Goal: Find specific page/section: Find specific page/section

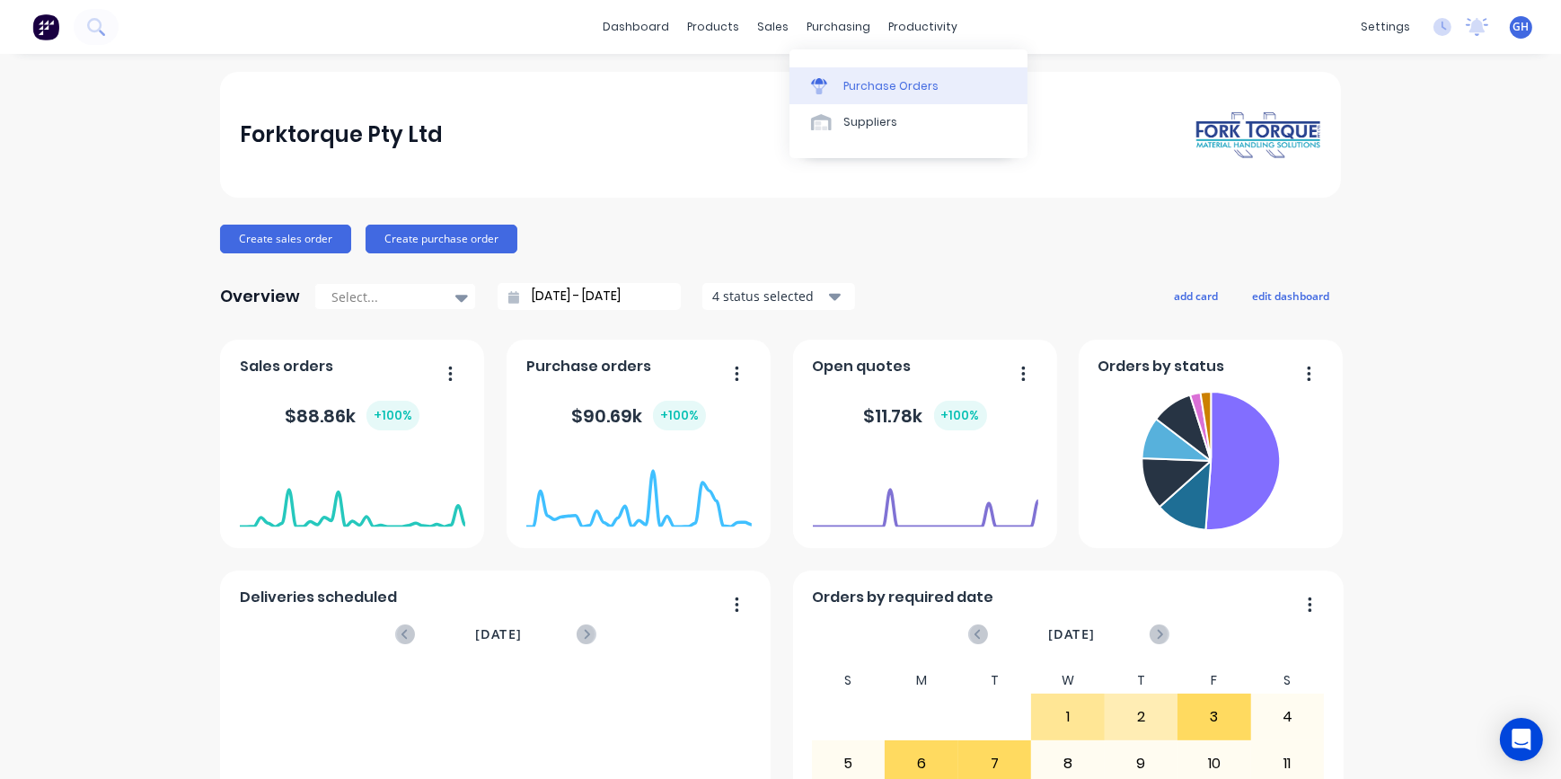
click at [854, 84] on div "Purchase Orders" at bounding box center [891, 86] width 95 height 16
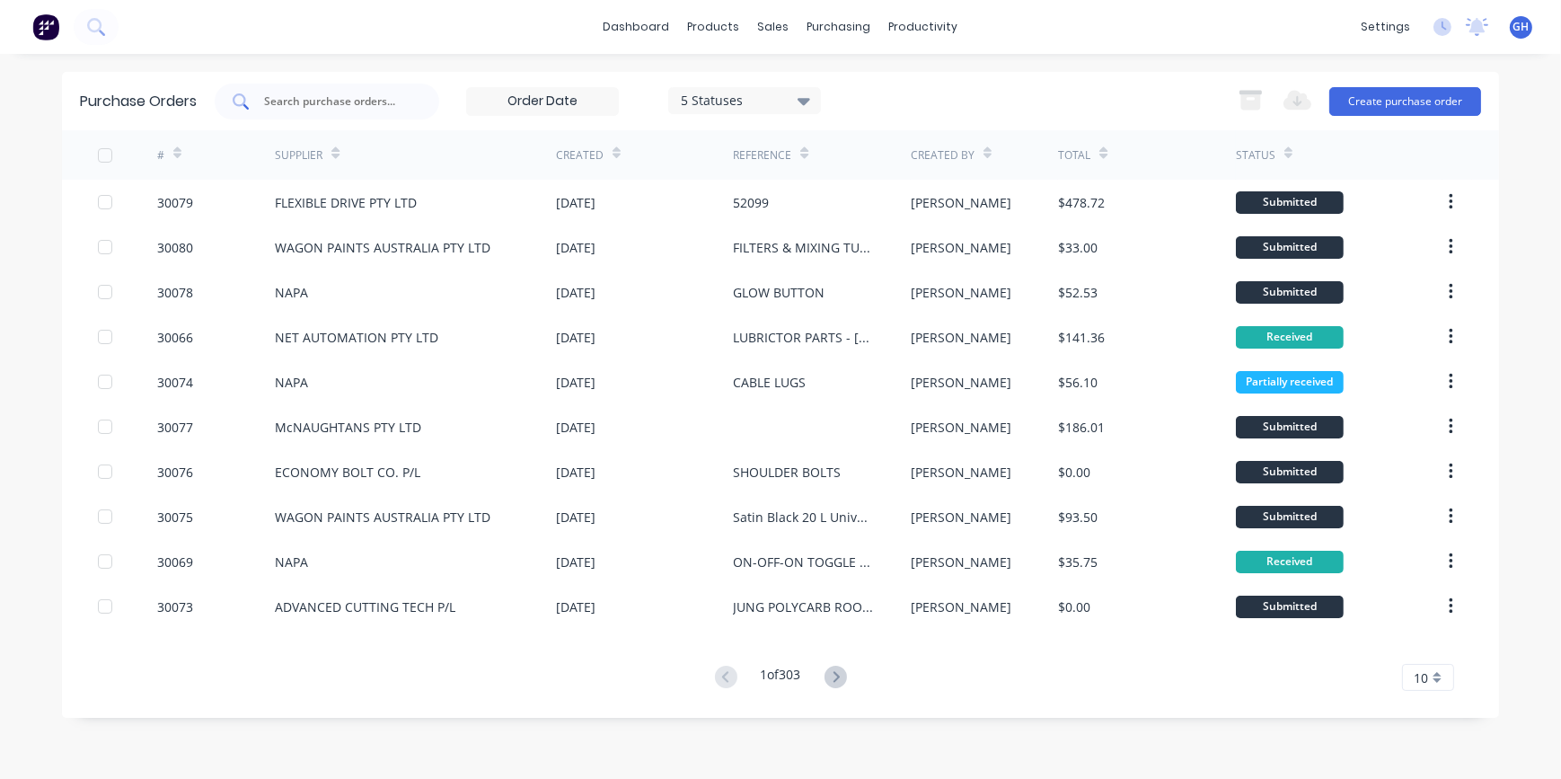
click at [304, 104] on input "text" at bounding box center [336, 102] width 149 height 18
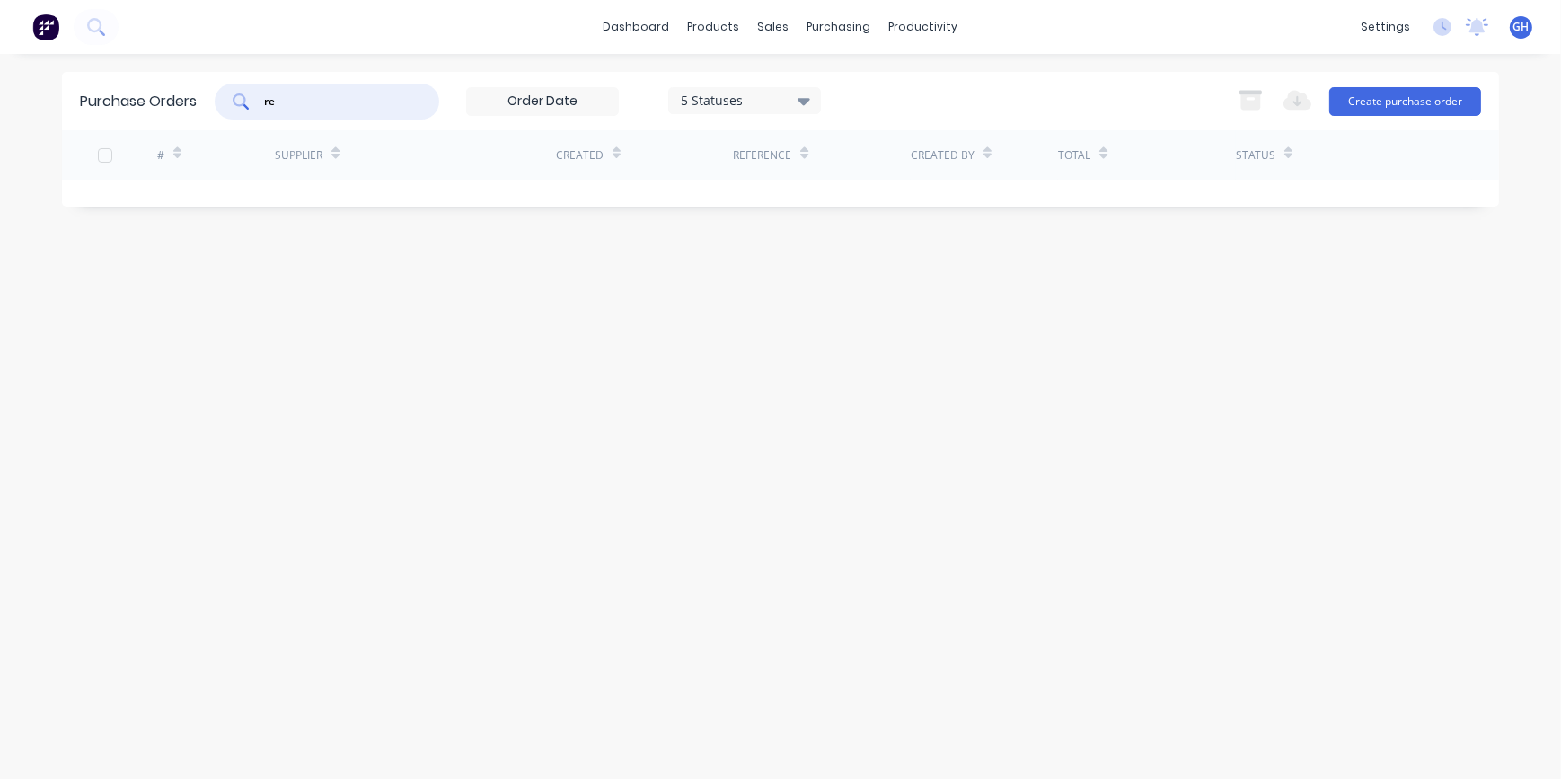
type input "r"
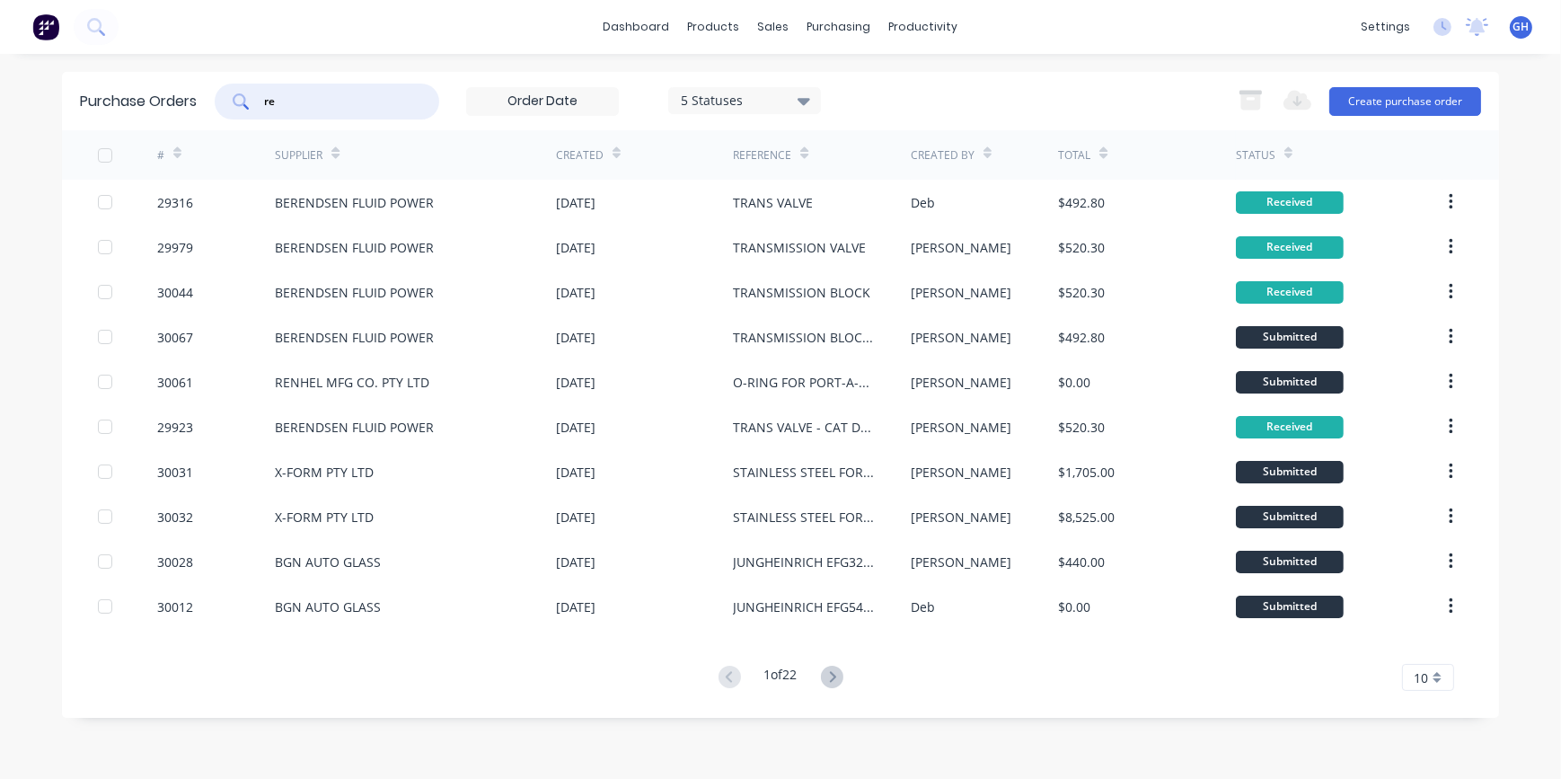
type input "r"
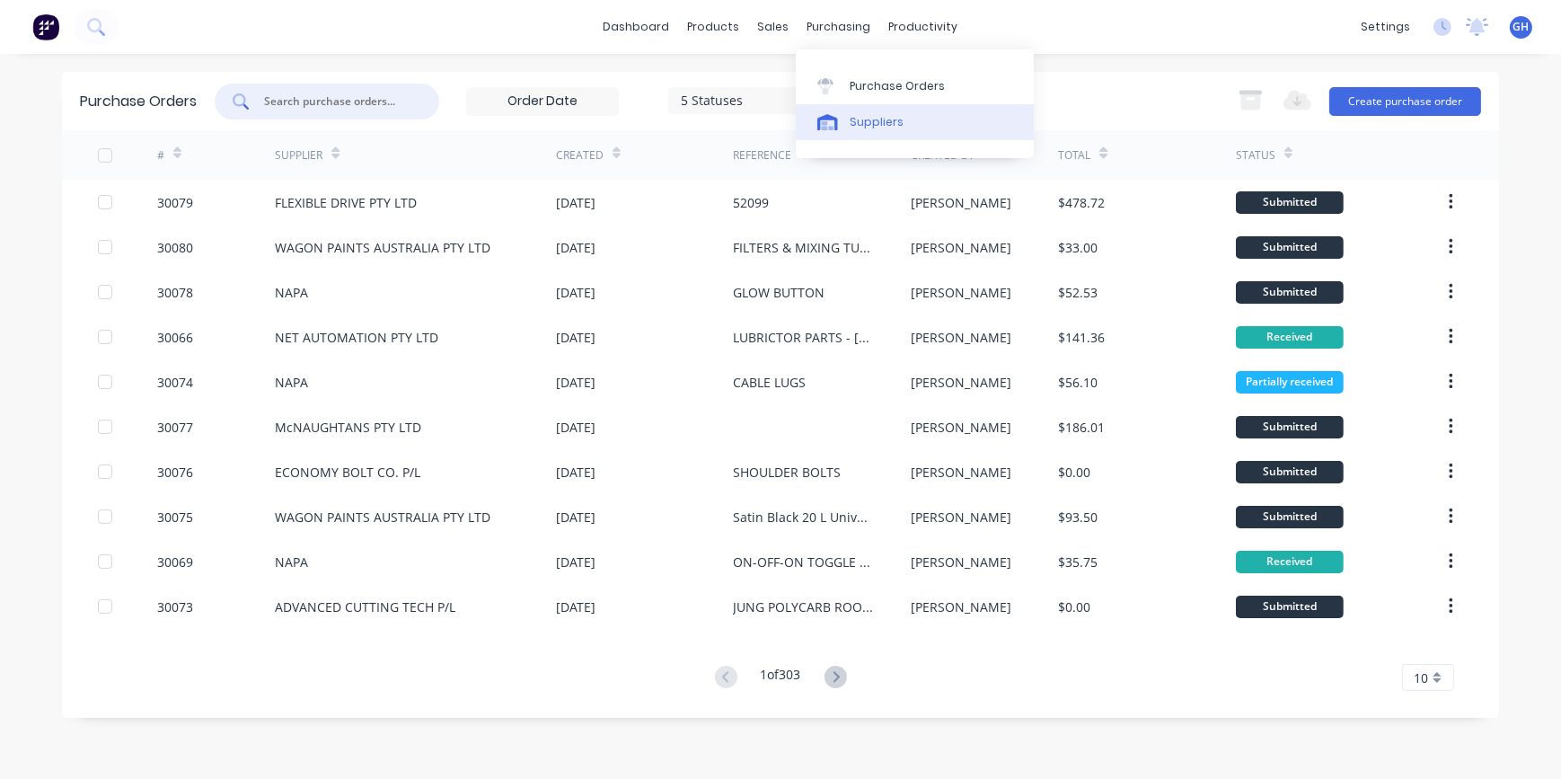
click at [881, 126] on div "Suppliers" at bounding box center [877, 122] width 54 height 16
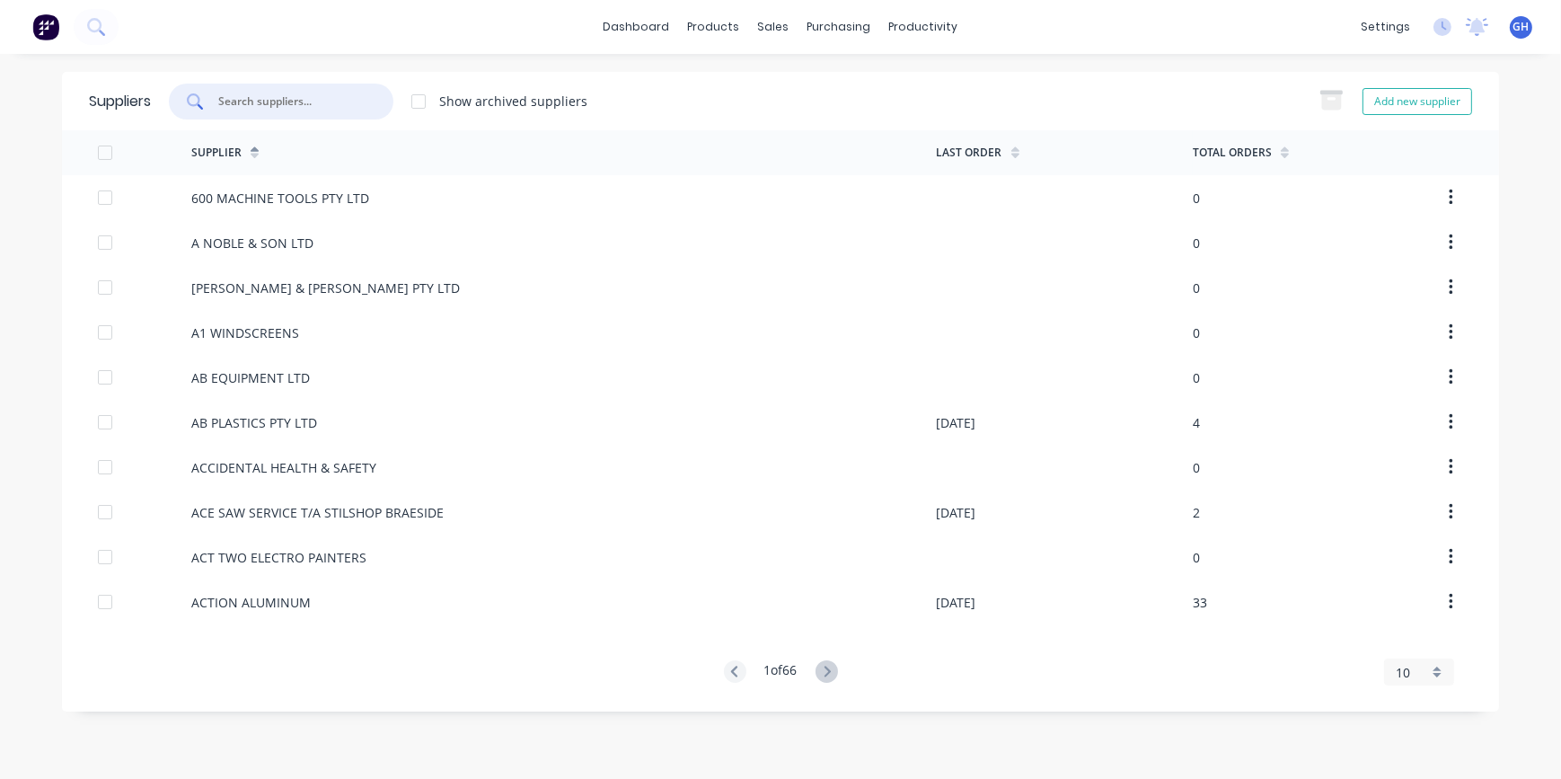
click at [251, 108] on input "text" at bounding box center [290, 102] width 149 height 18
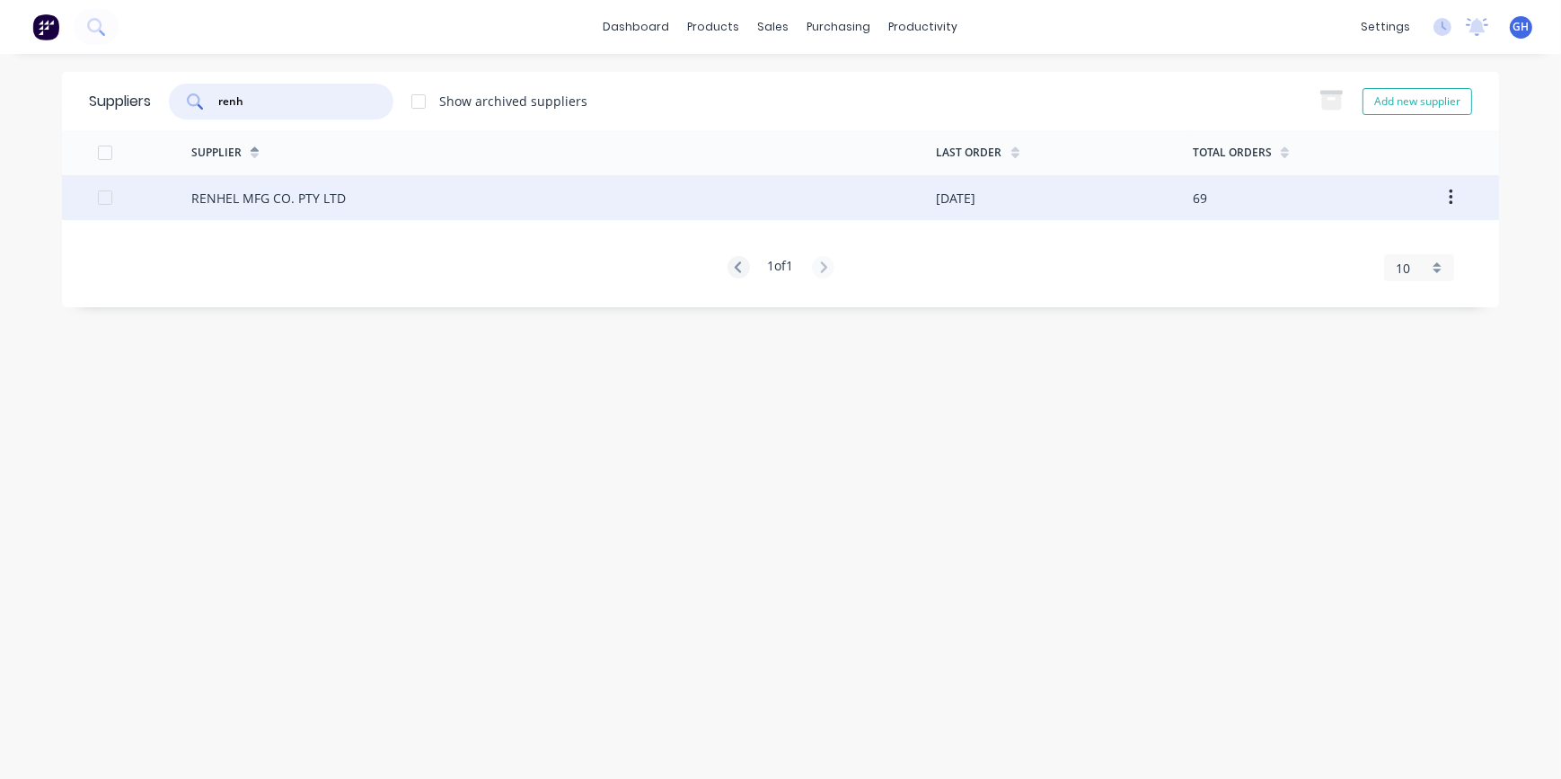
type input "renh"
click at [243, 192] on div "RENHEL MFG CO. PTY LTD" at bounding box center [268, 198] width 155 height 19
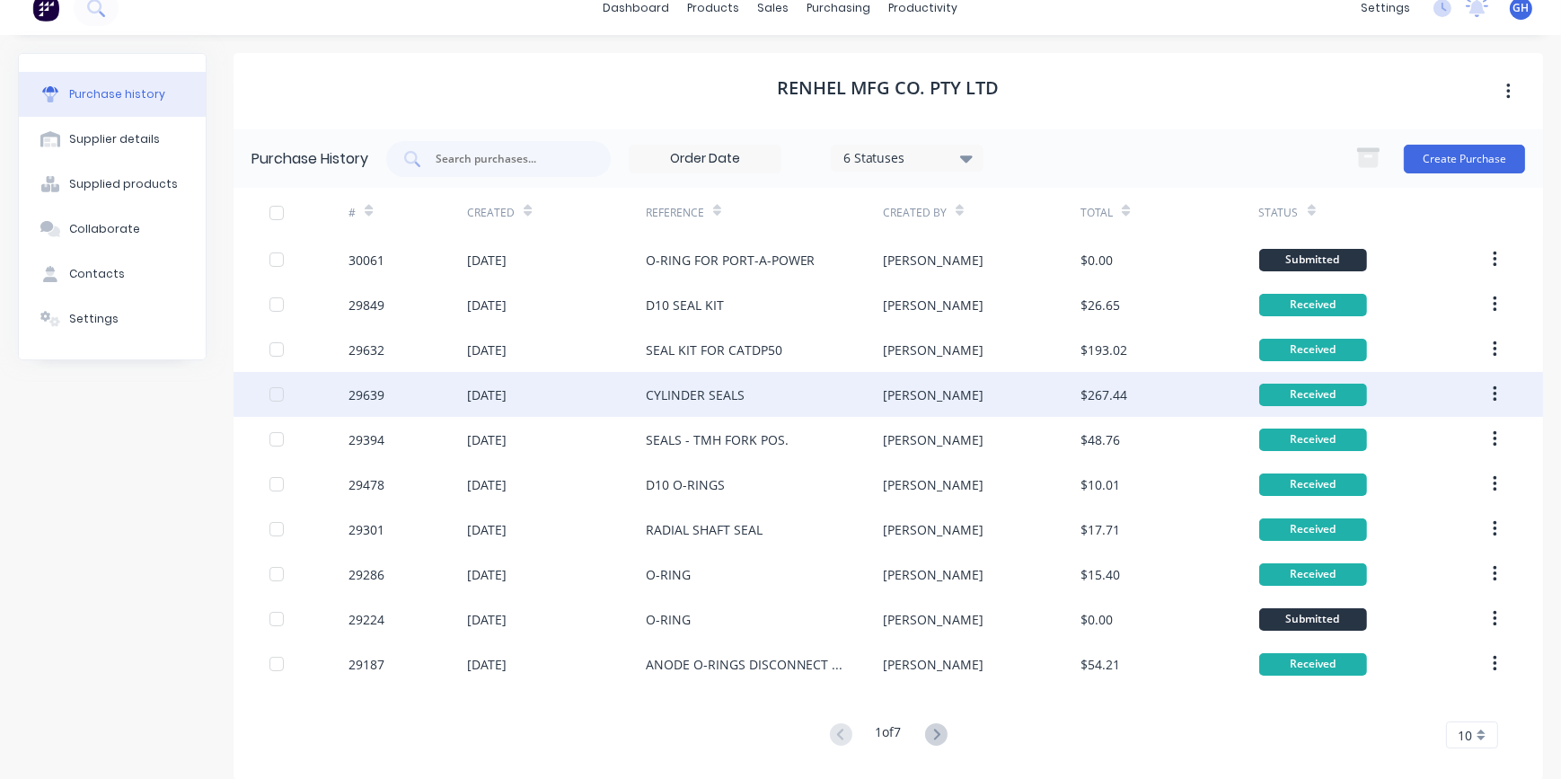
scroll to position [37, 0]
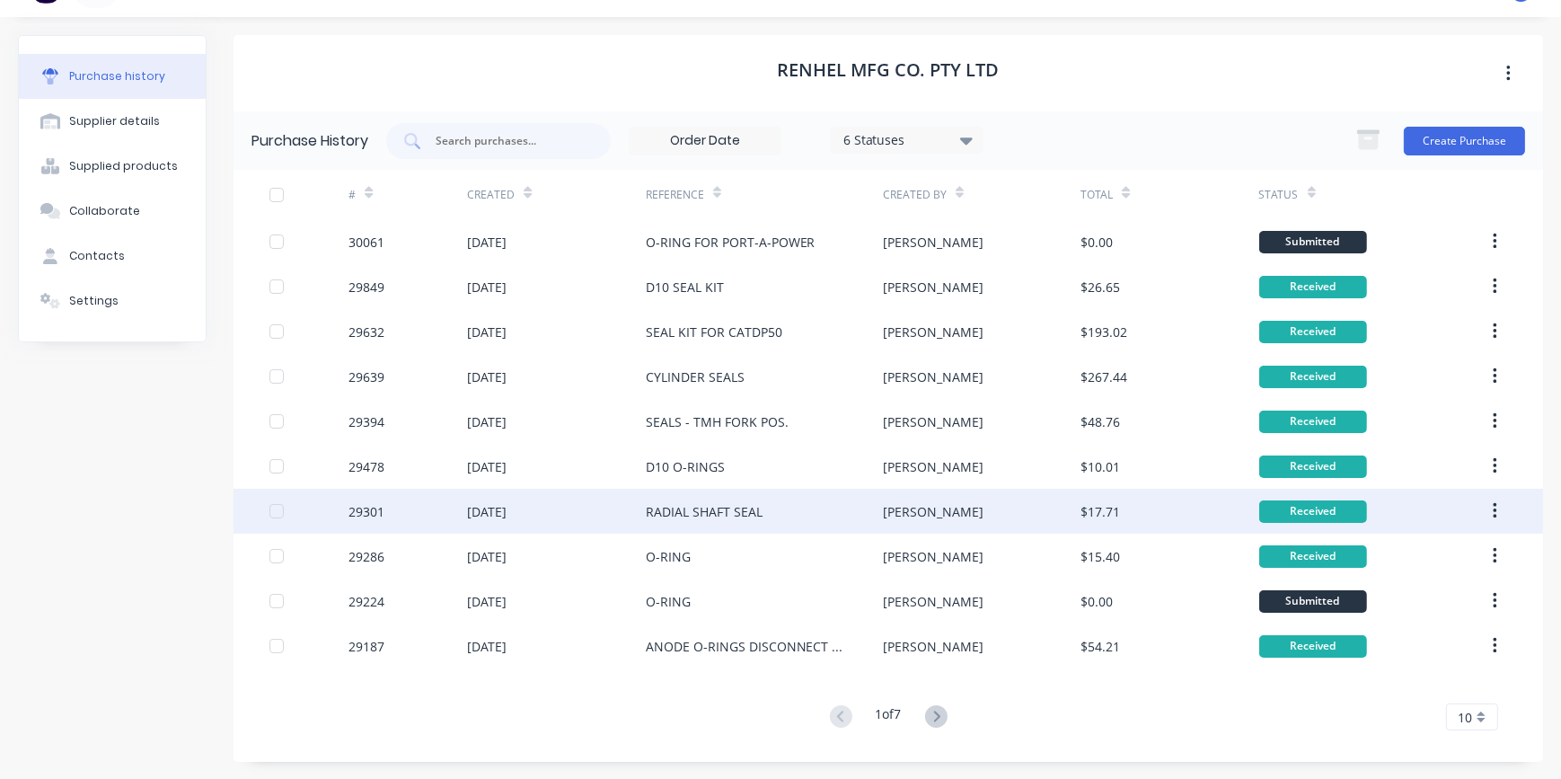
click at [716, 507] on div "RADIAL SHAFT SEAL" at bounding box center [704, 511] width 117 height 19
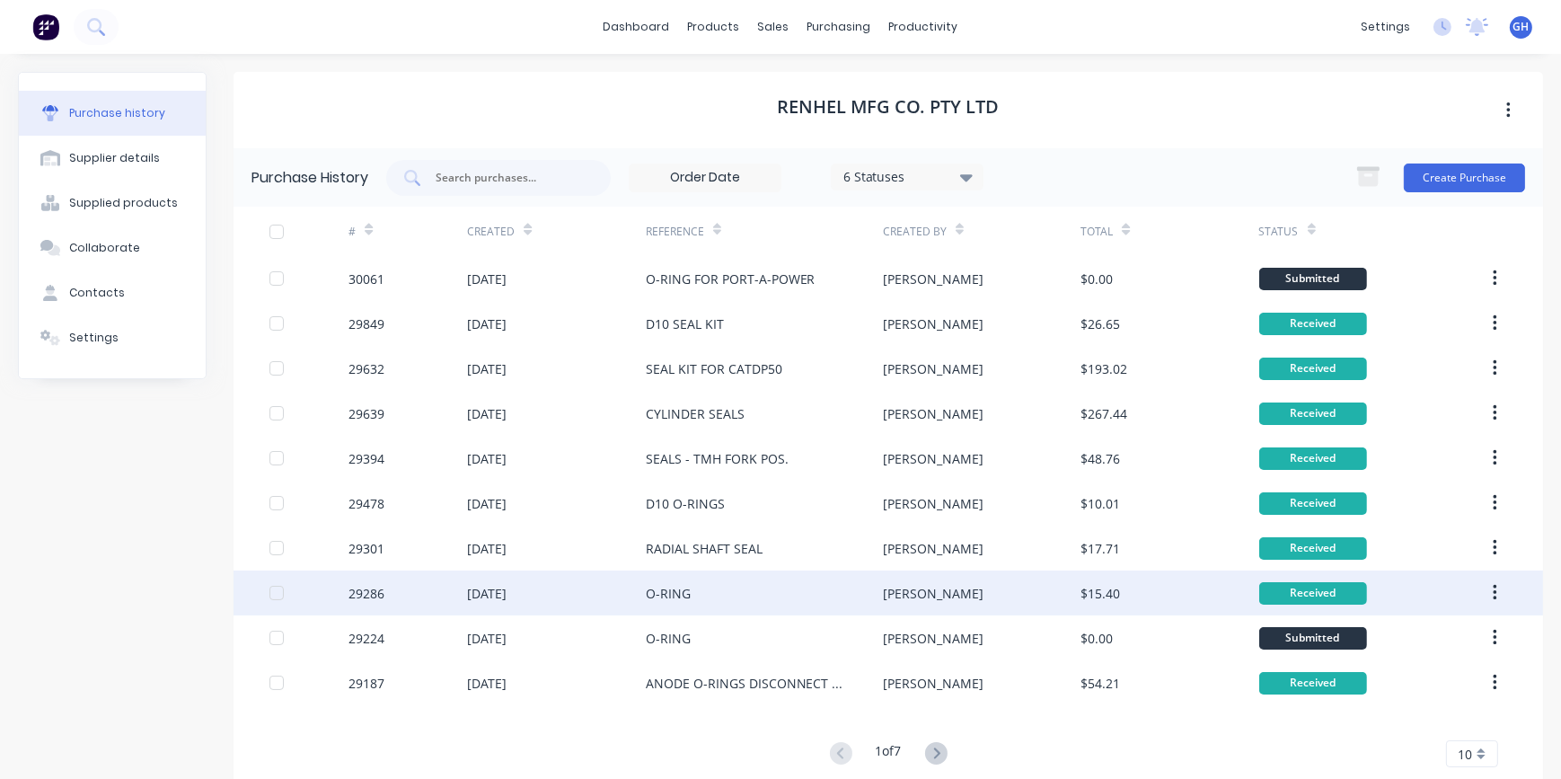
scroll to position [37, 0]
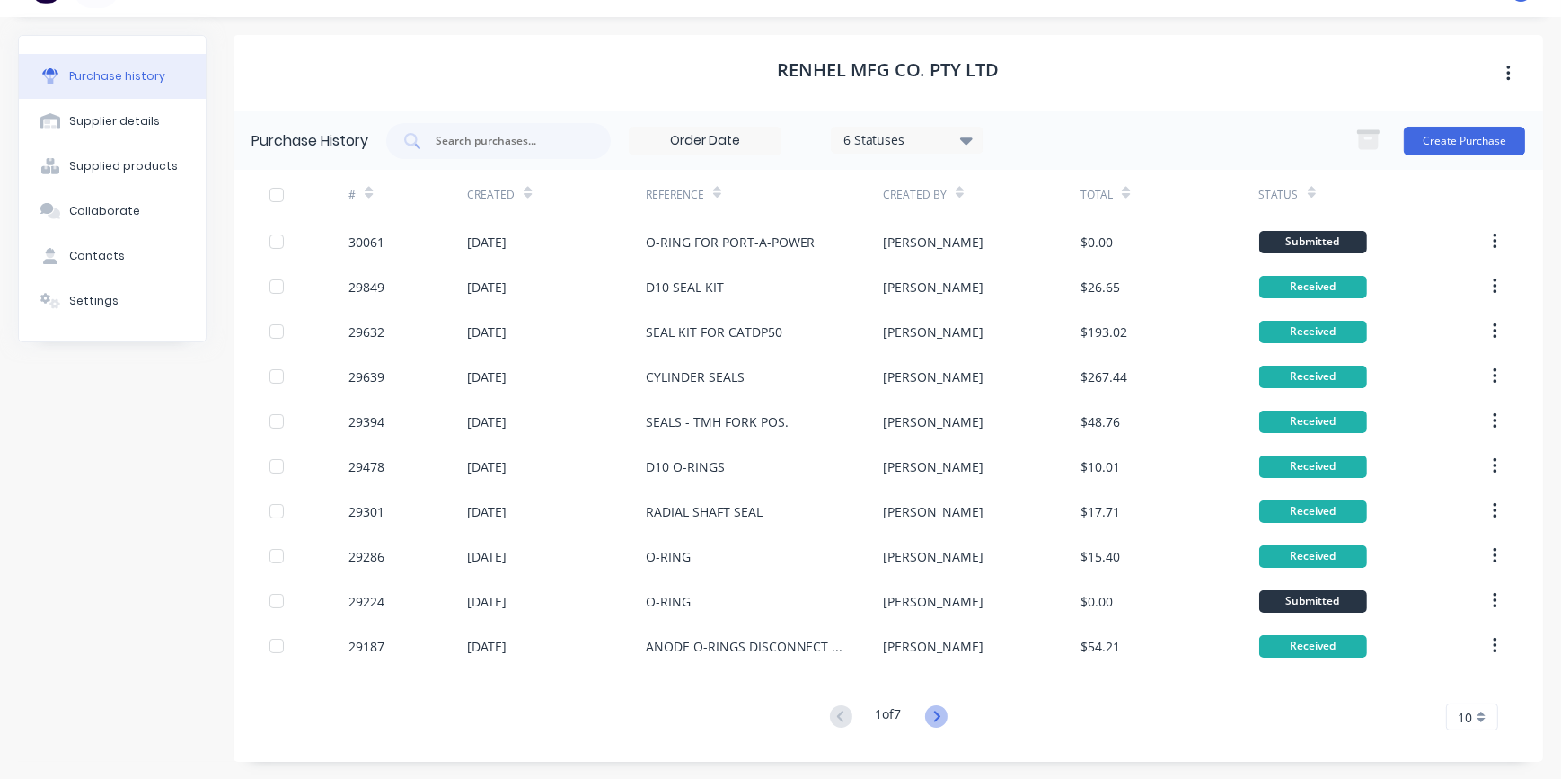
click at [931, 719] on icon at bounding box center [936, 716] width 22 height 22
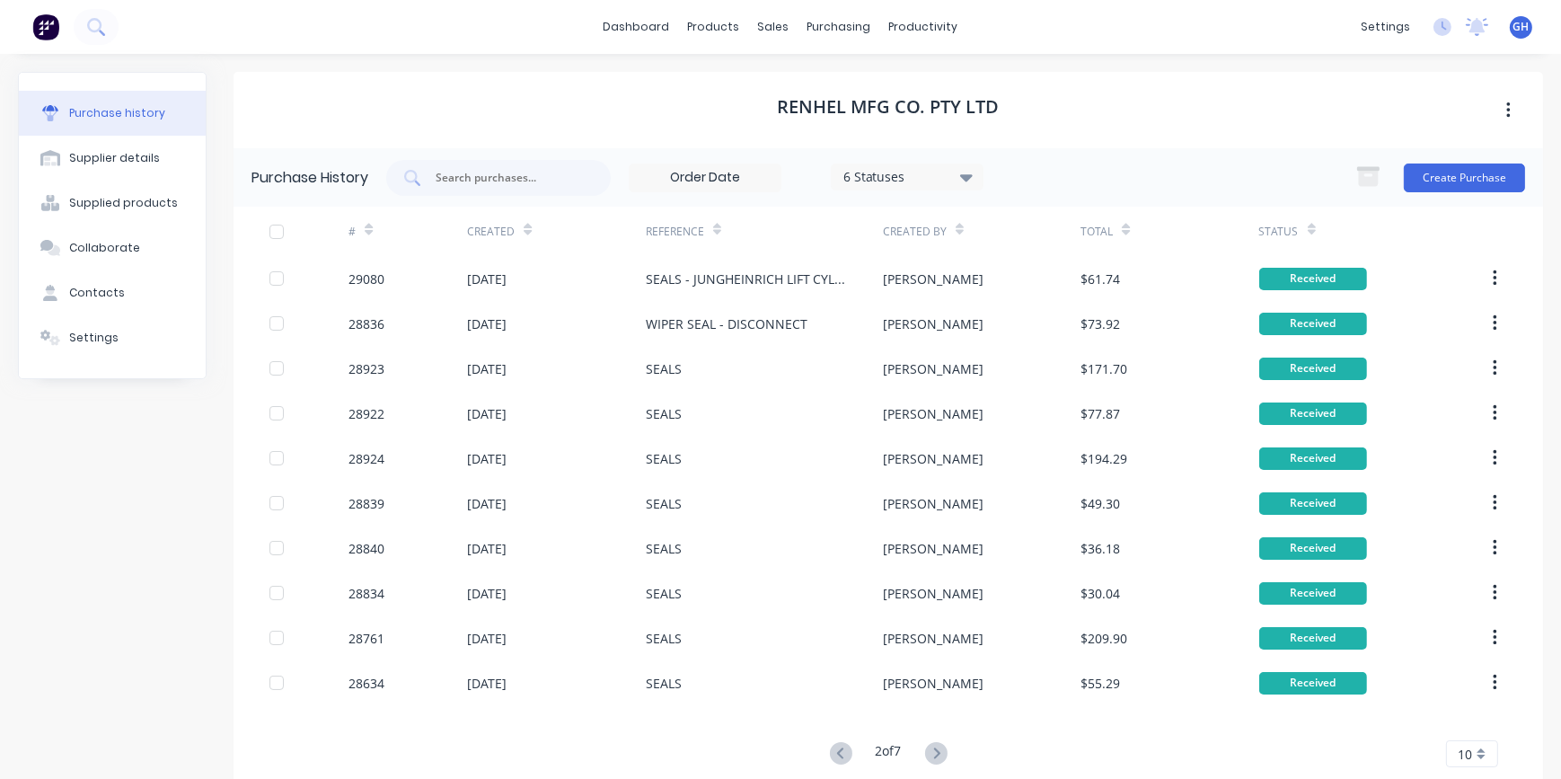
click at [943, 753] on button at bounding box center [936, 754] width 33 height 26
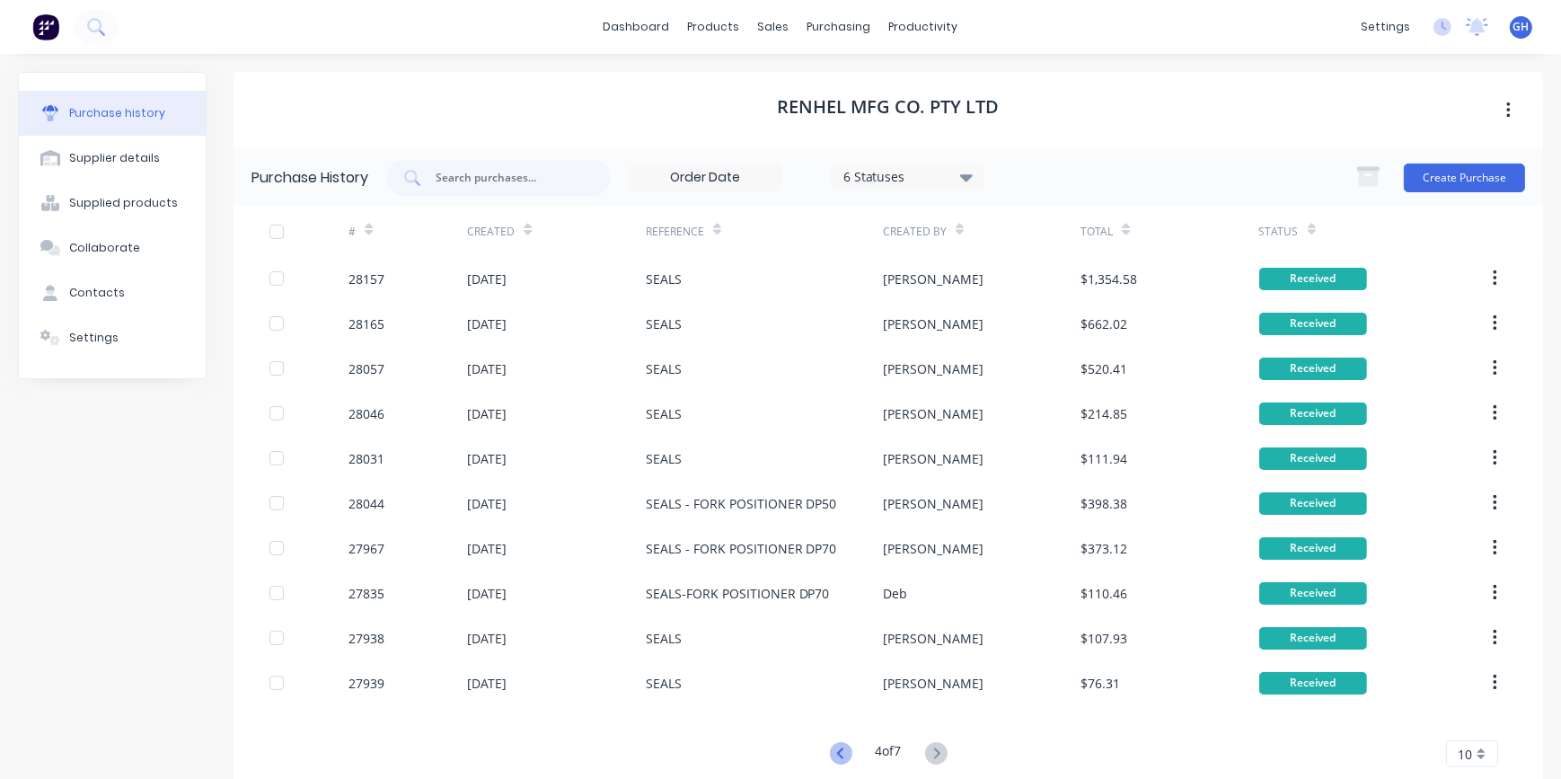
click at [838, 755] on icon at bounding box center [841, 753] width 22 height 22
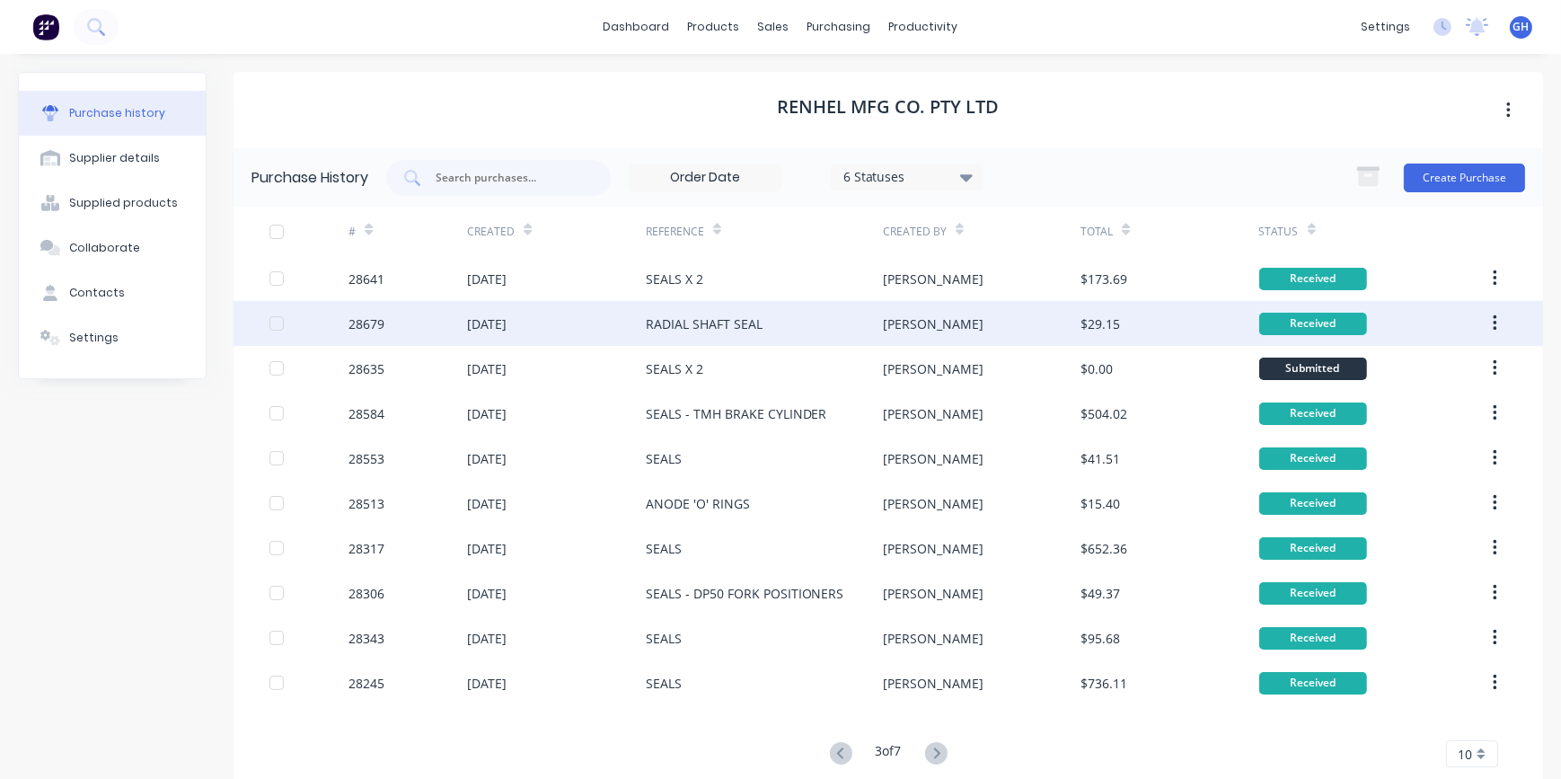
click at [753, 338] on div "RADIAL SHAFT SEAL" at bounding box center [764, 323] width 237 height 45
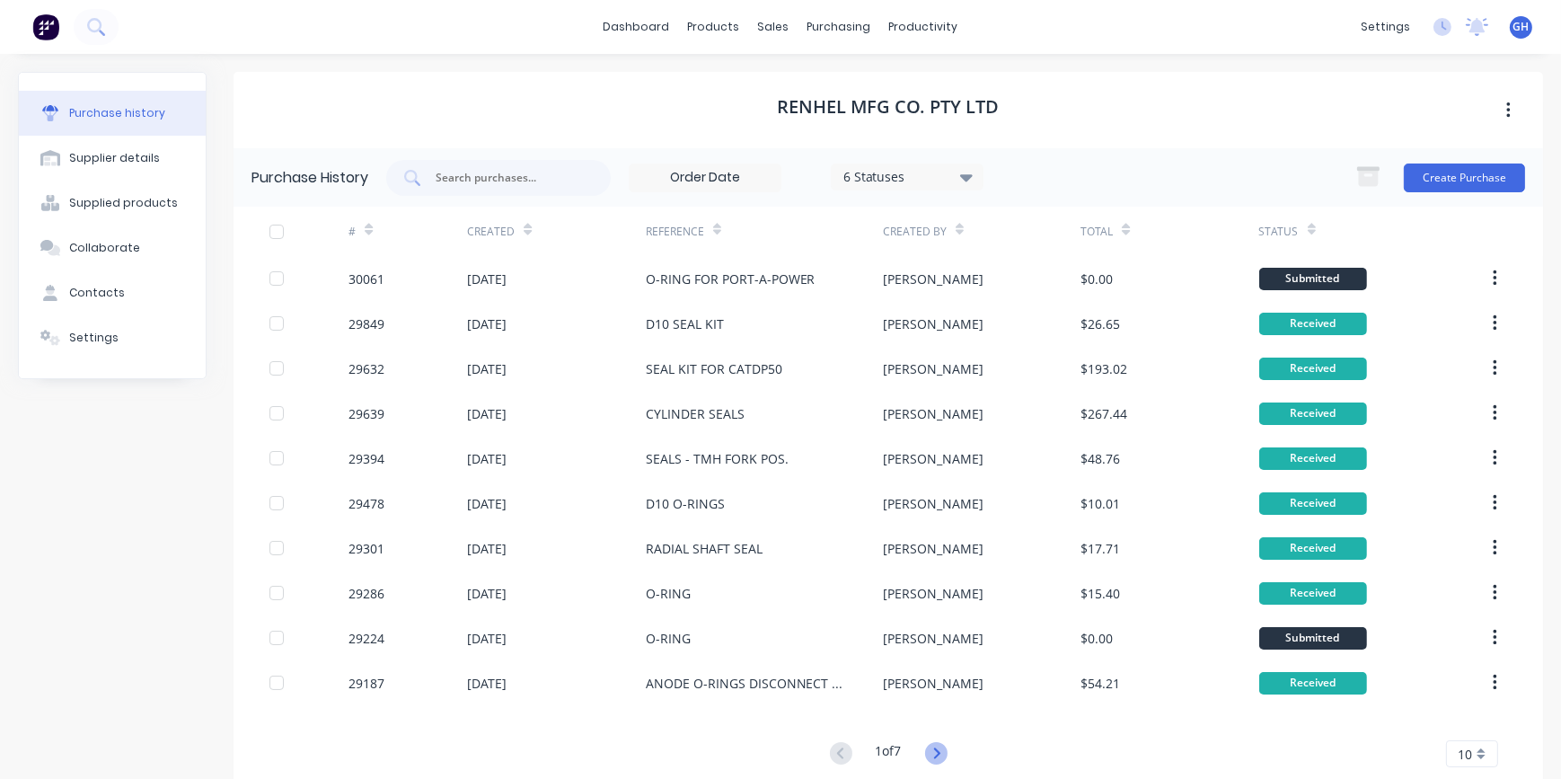
click at [935, 759] on icon at bounding box center [936, 753] width 22 height 22
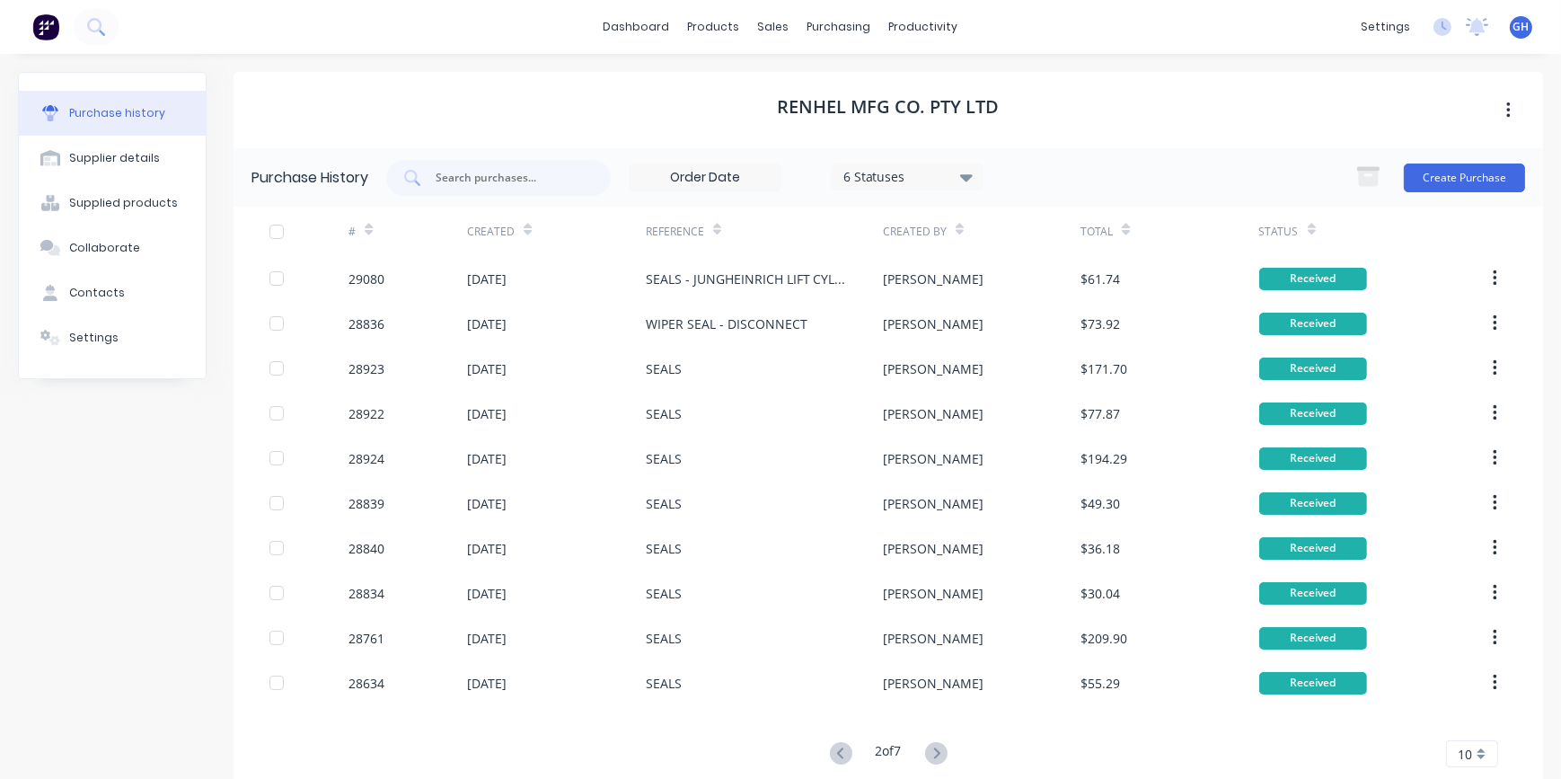
click at [935, 759] on icon at bounding box center [936, 753] width 22 height 22
click at [934, 759] on icon at bounding box center [936, 753] width 22 height 22
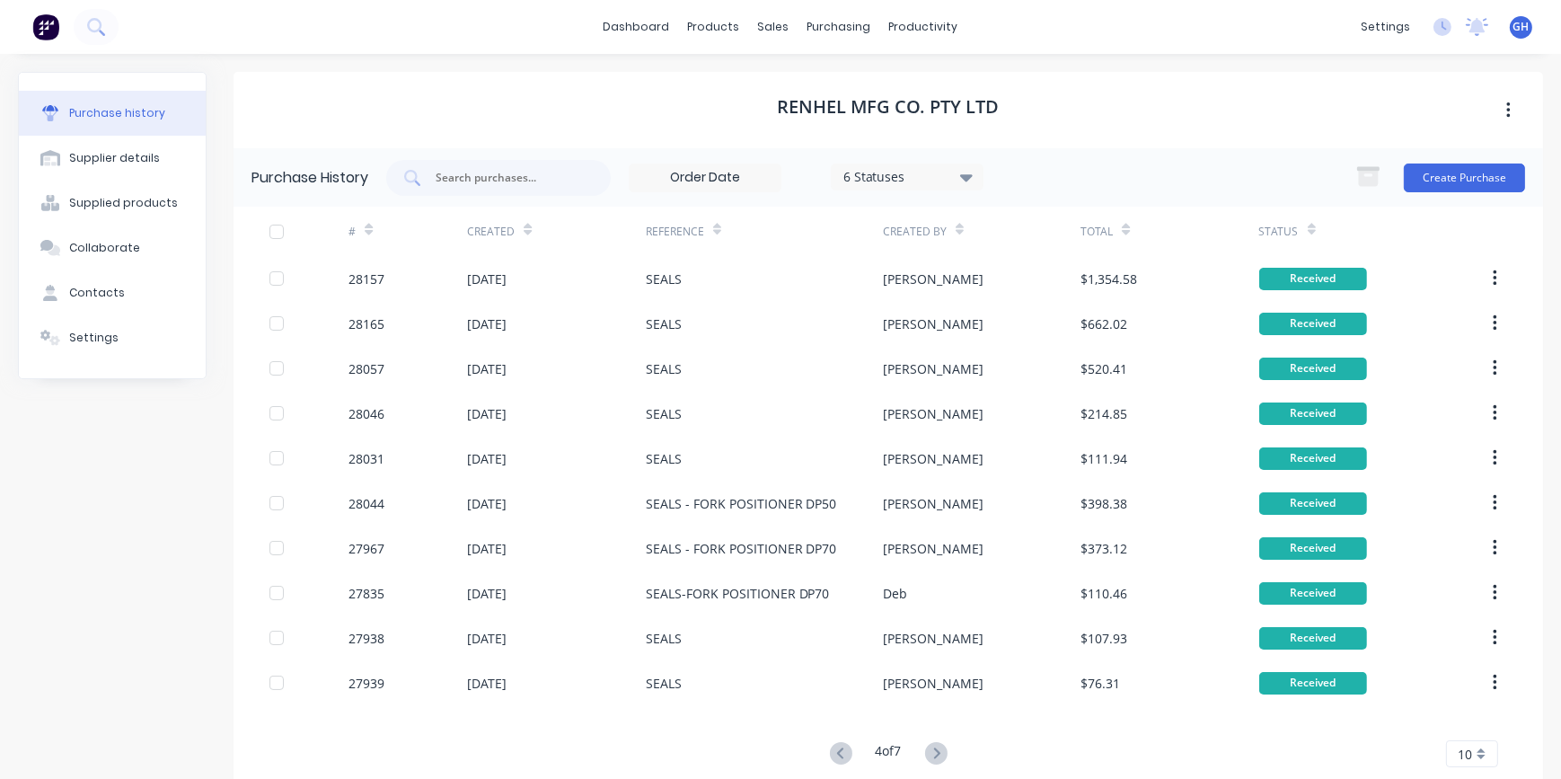
click at [934, 759] on icon at bounding box center [936, 753] width 22 height 22
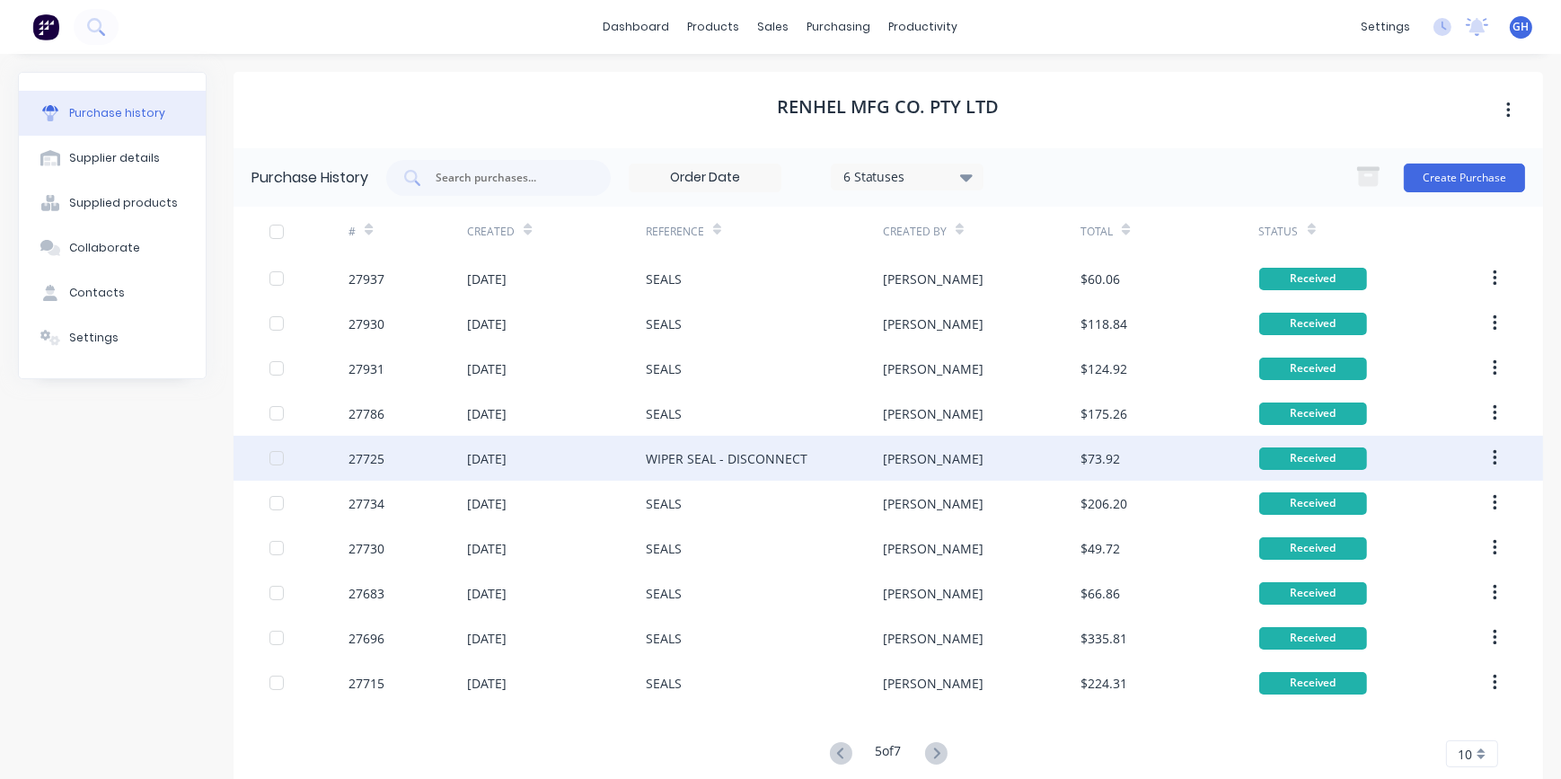
click at [696, 453] on div "WIPER SEAL - DISCONNECT" at bounding box center [727, 458] width 162 height 19
